Goal: Information Seeking & Learning: Stay updated

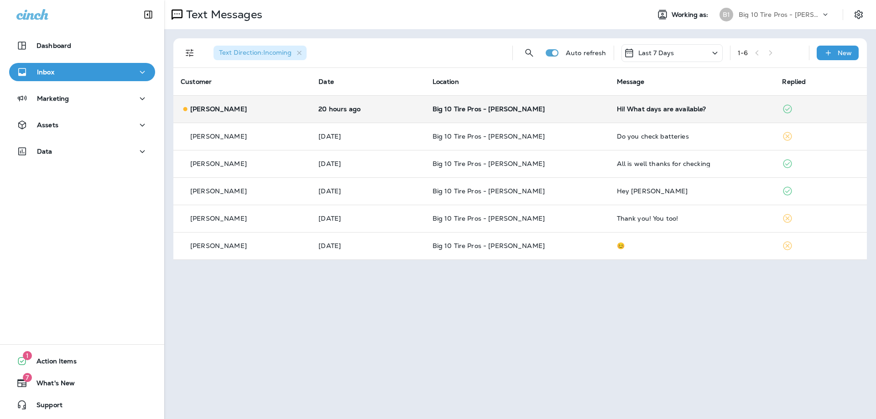
click at [578, 116] on td "Big 10 Tire Pros - [PERSON_NAME]" at bounding box center [517, 108] width 184 height 27
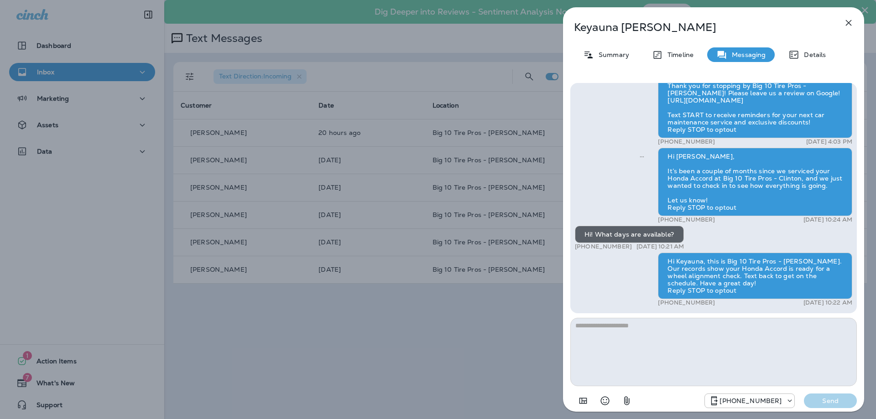
click at [854, 21] on button "button" at bounding box center [849, 23] width 18 height 18
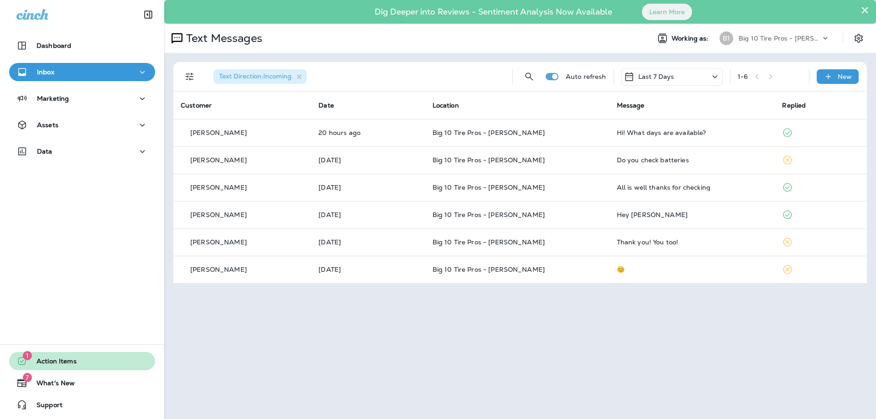
click at [79, 359] on button "1 Action Items" at bounding box center [82, 361] width 146 height 18
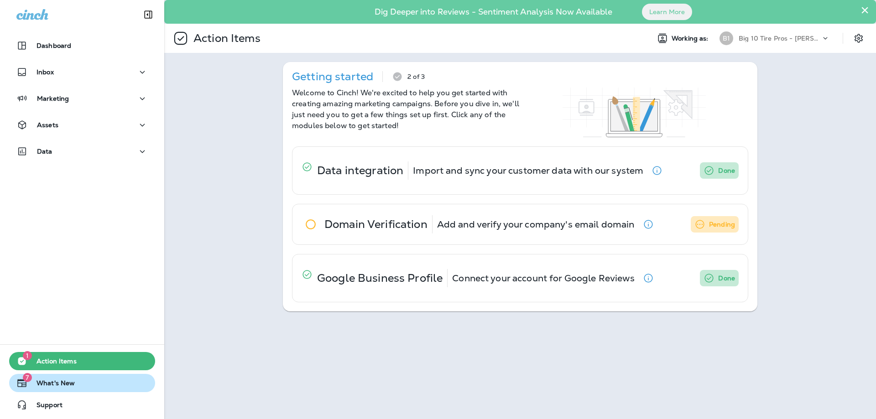
click at [39, 381] on span "What's New" at bounding box center [50, 385] width 47 height 11
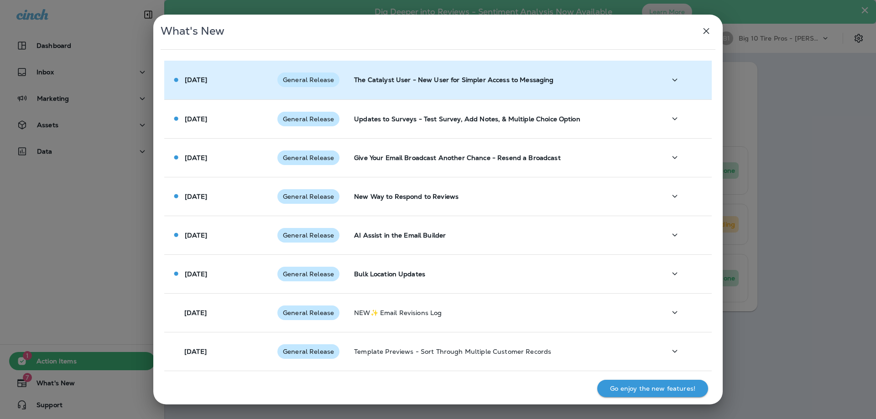
click at [660, 84] on td at bounding box center [684, 80] width 53 height 39
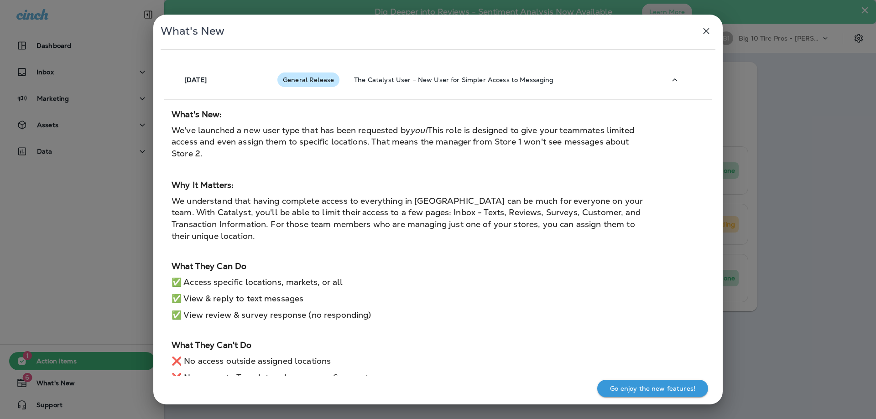
click at [659, 386] on p "Go enjoy the new features!" at bounding box center [652, 388] width 85 height 7
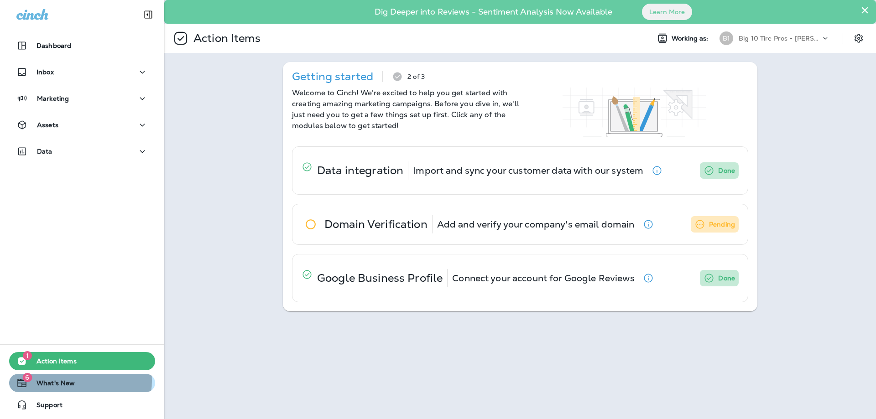
click at [76, 381] on button "6 What's New" at bounding box center [82, 383] width 146 height 18
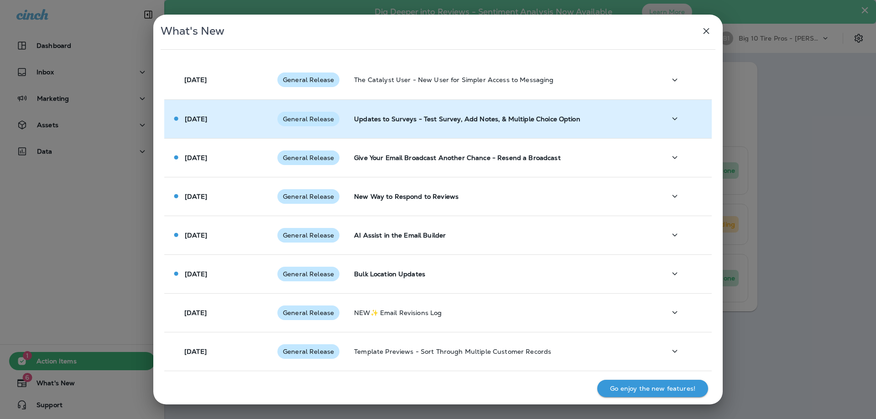
click at [317, 116] on span "General Release" at bounding box center [308, 118] width 62 height 7
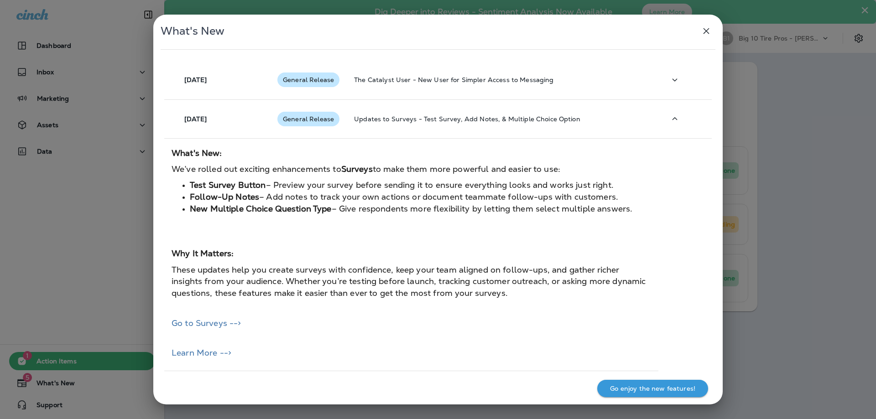
click at [92, 381] on div "What's New [DATE] General Release The Catalyst User - New User for Simpler Acce…" at bounding box center [438, 209] width 876 height 419
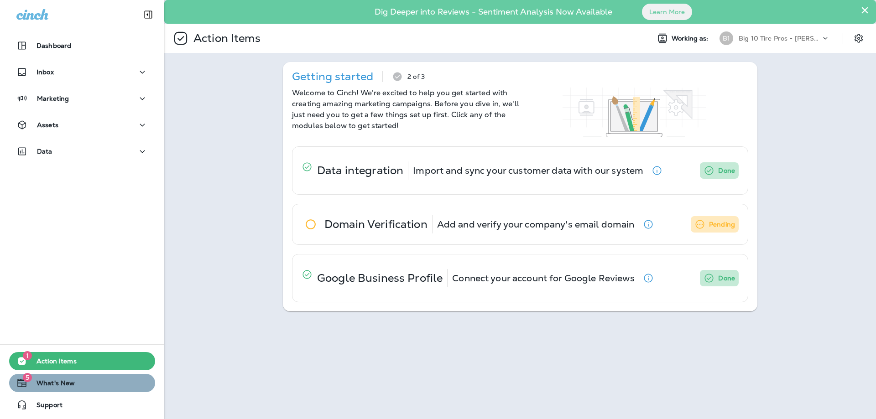
click at [89, 381] on button "5 What's New" at bounding box center [82, 383] width 146 height 18
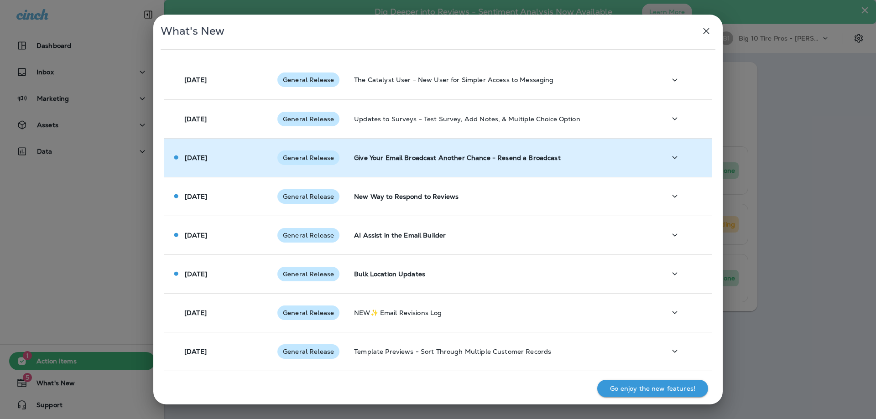
click at [252, 158] on div "[DATE]" at bounding box center [217, 158] width 91 height 10
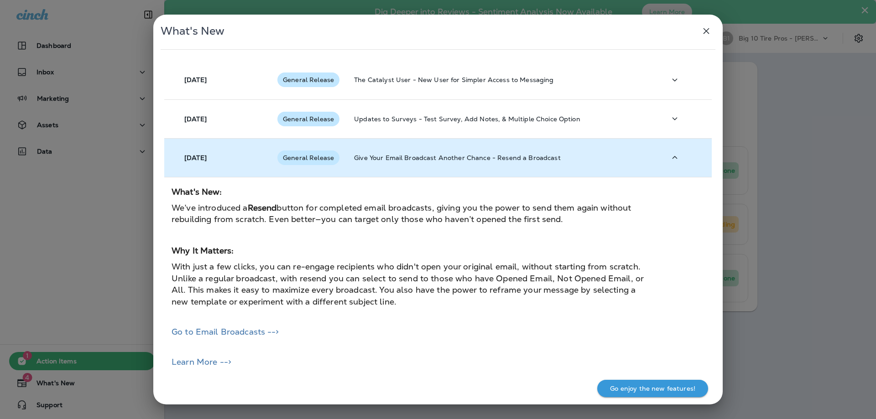
click at [658, 153] on td at bounding box center [684, 157] width 53 height 39
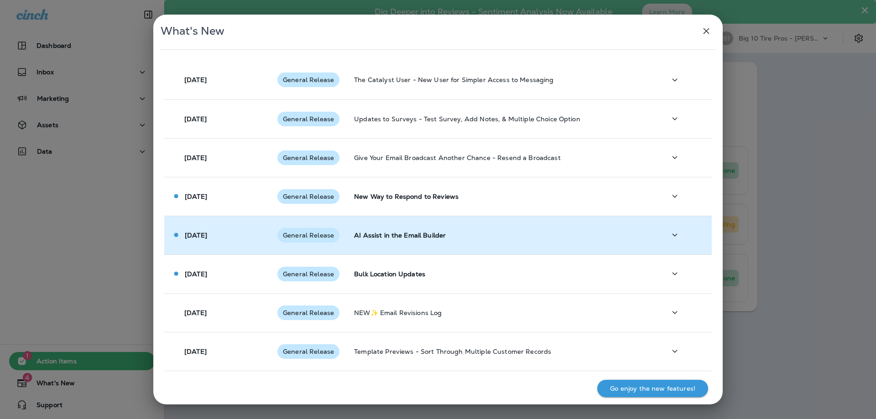
click at [318, 243] on td "General Release" at bounding box center [308, 235] width 77 height 39
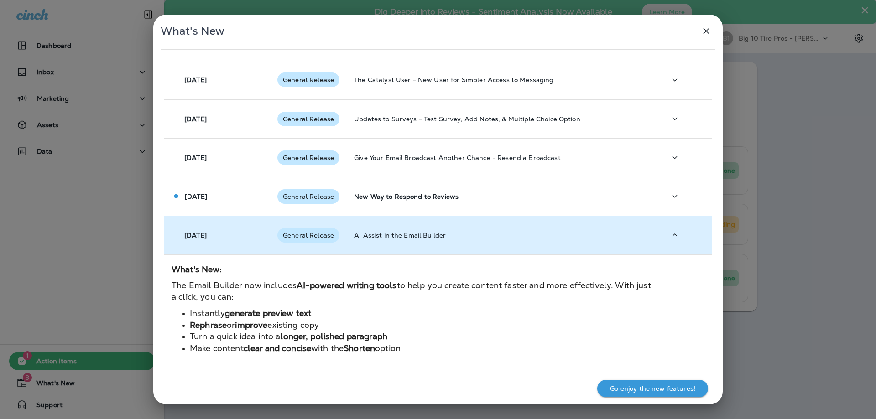
click at [669, 239] on icon "button" at bounding box center [674, 235] width 11 height 11
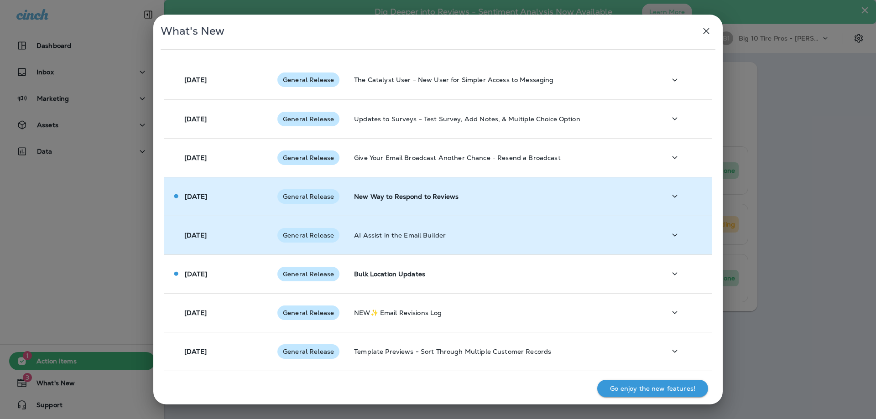
click at [525, 194] on p "New Way to Respond to Reviews" at bounding box center [502, 196] width 297 height 7
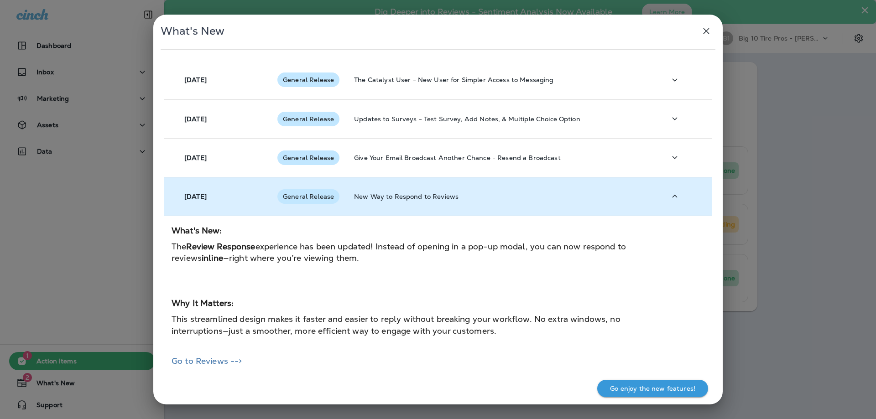
click at [666, 197] on button "button" at bounding box center [675, 196] width 18 height 19
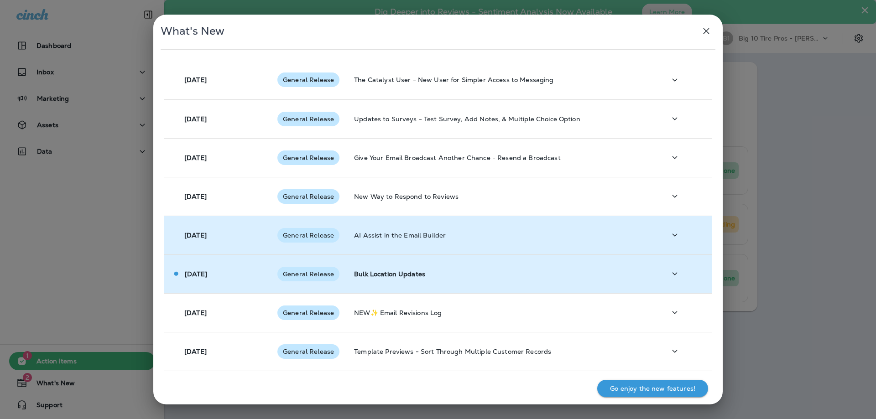
scroll to position [46, 0]
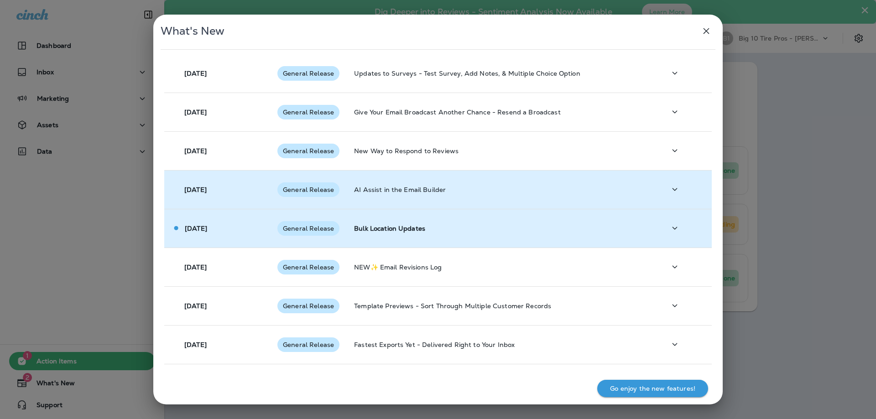
click at [401, 235] on td "Bulk Location Updates" at bounding box center [503, 228] width 312 height 39
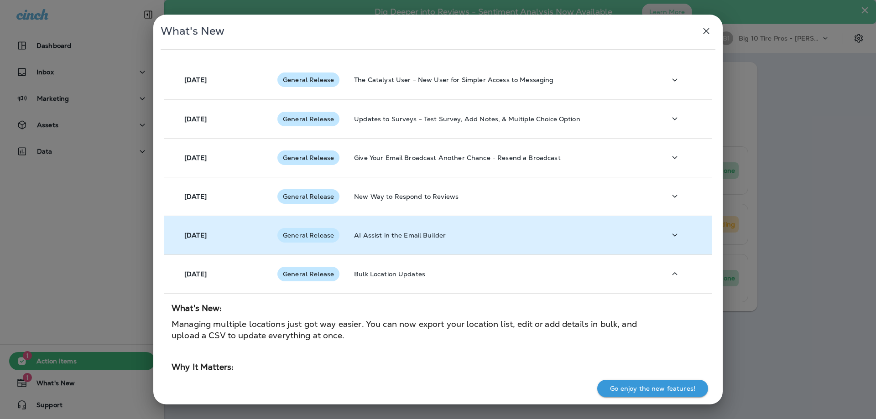
scroll to position [91, 0]
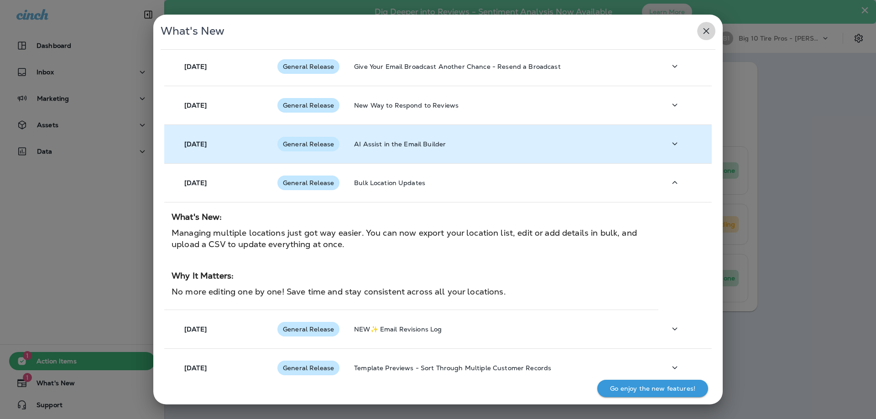
click at [702, 32] on icon "button" at bounding box center [706, 31] width 11 height 11
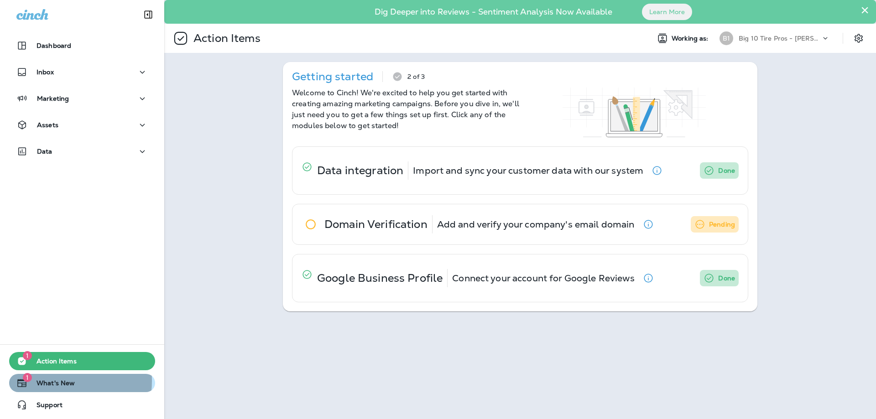
click at [52, 381] on span "What's New" at bounding box center [50, 385] width 47 height 11
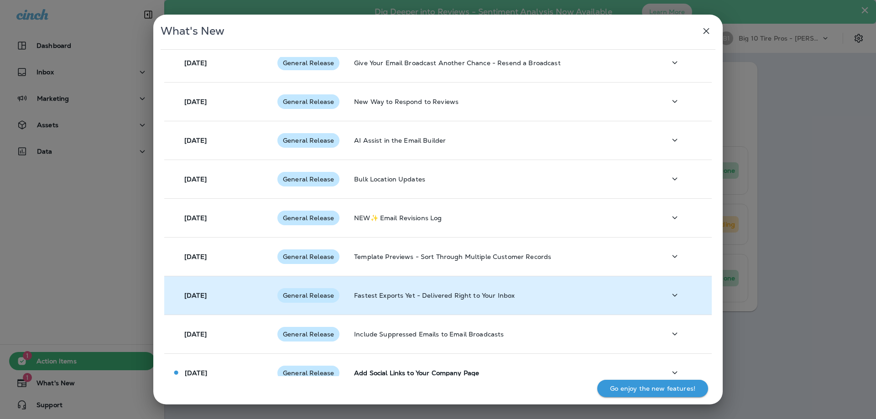
scroll to position [183, 0]
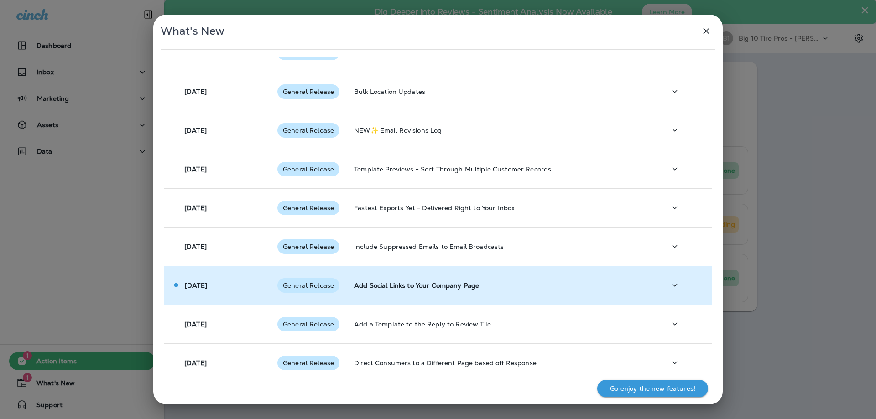
click at [326, 284] on span "General Release" at bounding box center [308, 285] width 62 height 7
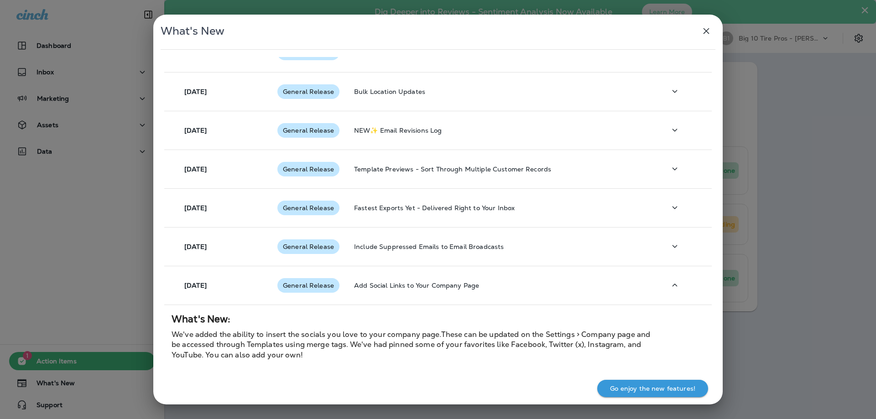
click at [677, 379] on div "Go enjoy the new features!" at bounding box center [437, 390] width 569 height 28
click at [701, 28] on icon "button" at bounding box center [706, 31] width 11 height 11
